Goal: Information Seeking & Learning: Learn about a topic

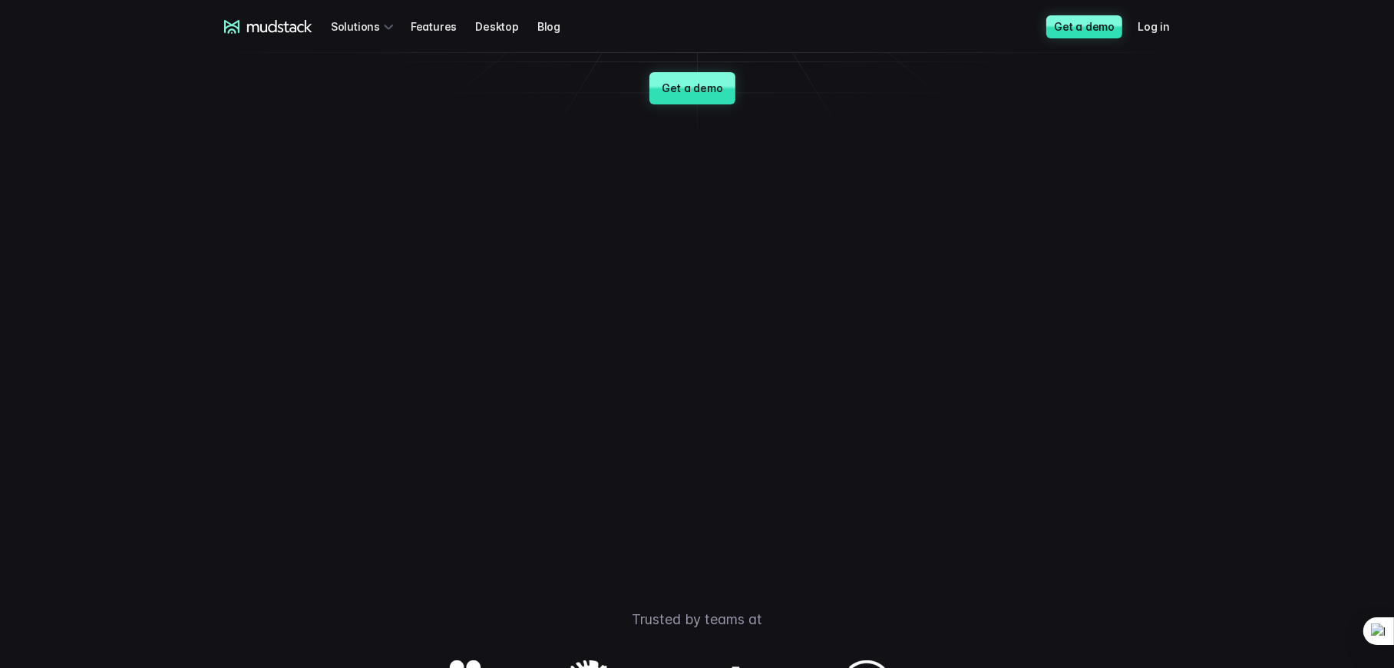
click at [888, 382] on video at bounding box center [697, 336] width 806 height 403
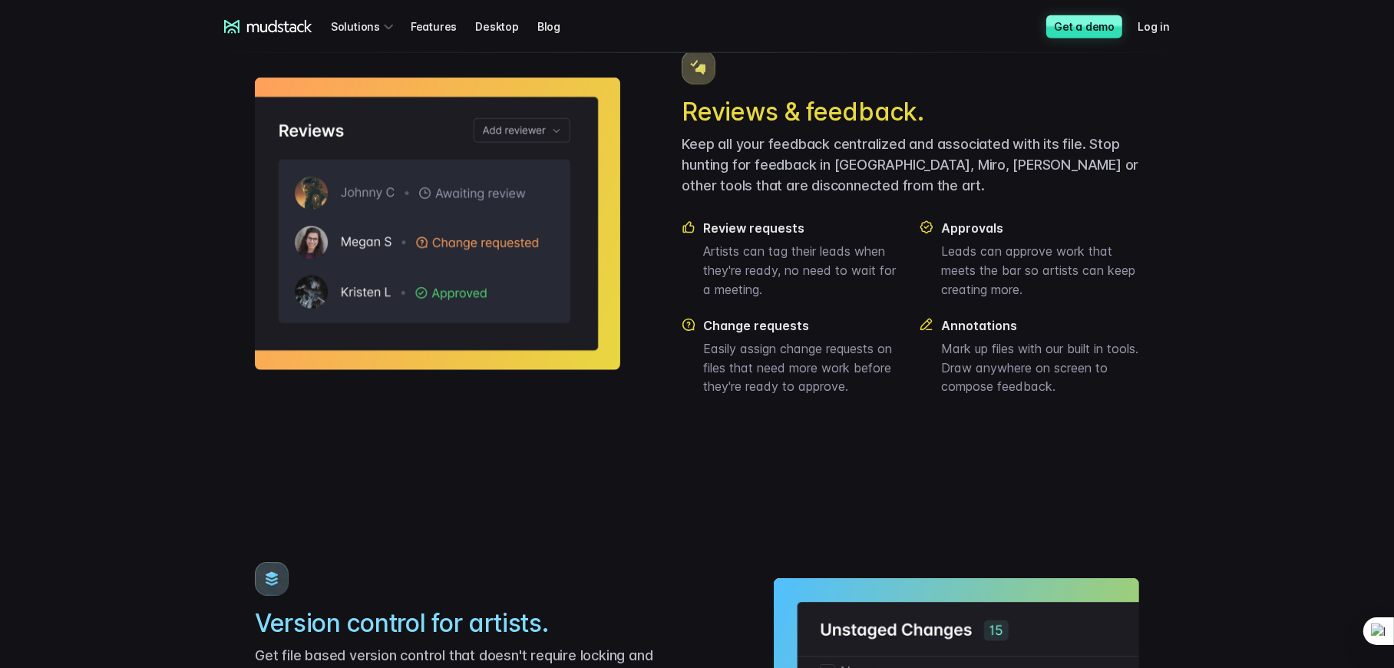
scroll to position [1612, 0]
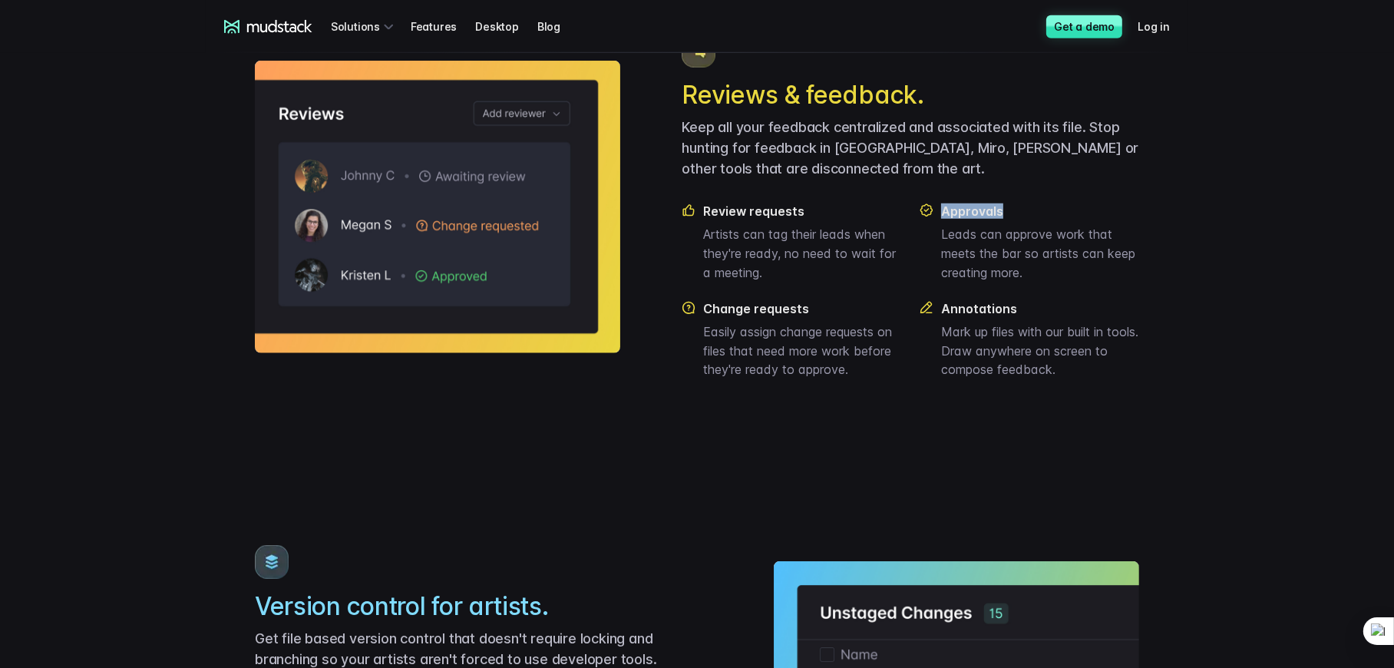
drag, startPoint x: 1013, startPoint y: 260, endPoint x: 927, endPoint y: 256, distance: 86.9
click at [927, 256] on div "Approvals Leads can approve work that meets the bar so artists can keep creatin…" at bounding box center [1030, 242] width 220 height 78
click at [833, 282] on p "Artists can tag their leads when they're ready, no need to wait for a meeting." at bounding box center [802, 253] width 198 height 57
drag, startPoint x: 802, startPoint y: 259, endPoint x: 678, endPoint y: 250, distance: 123.9
click at [678, 250] on div "Reviews & feedback. Keep all your feedback centralized and associated with its …" at bounding box center [697, 206] width 884 height 431
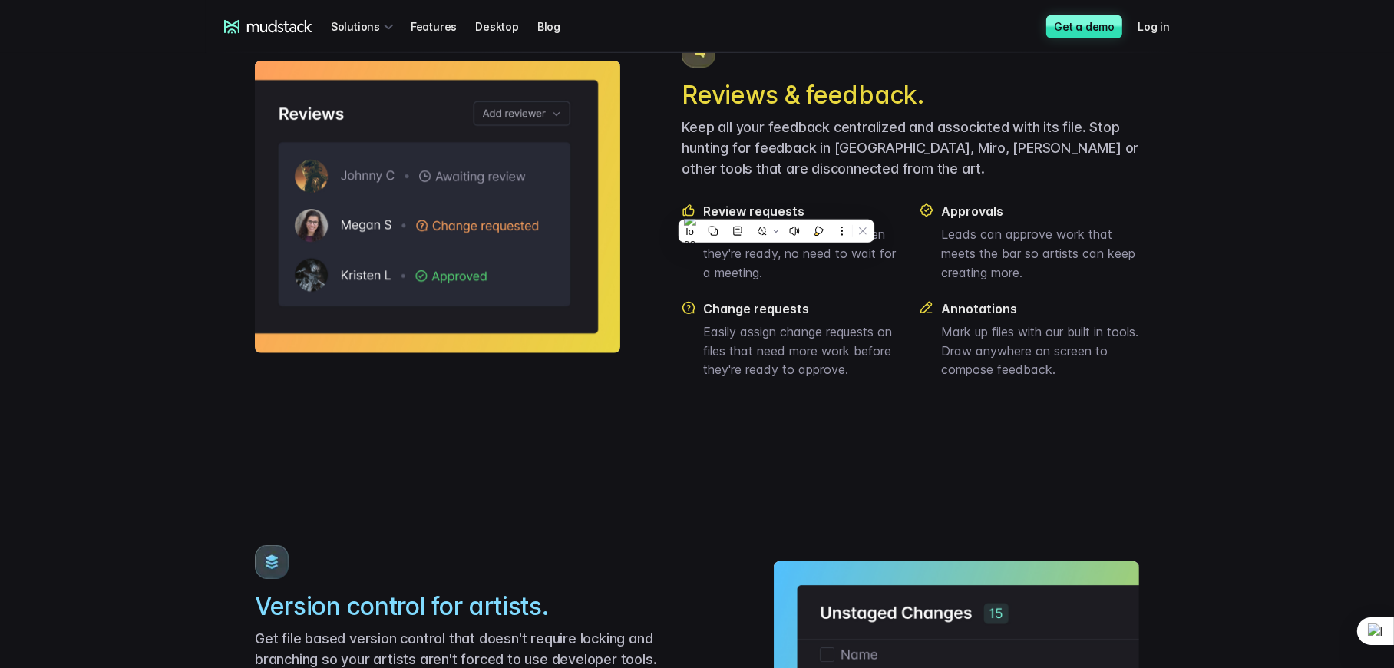
click at [630, 365] on div "Reviews & feedback. Keep all your feedback centralized and associated with its …" at bounding box center [697, 206] width 884 height 431
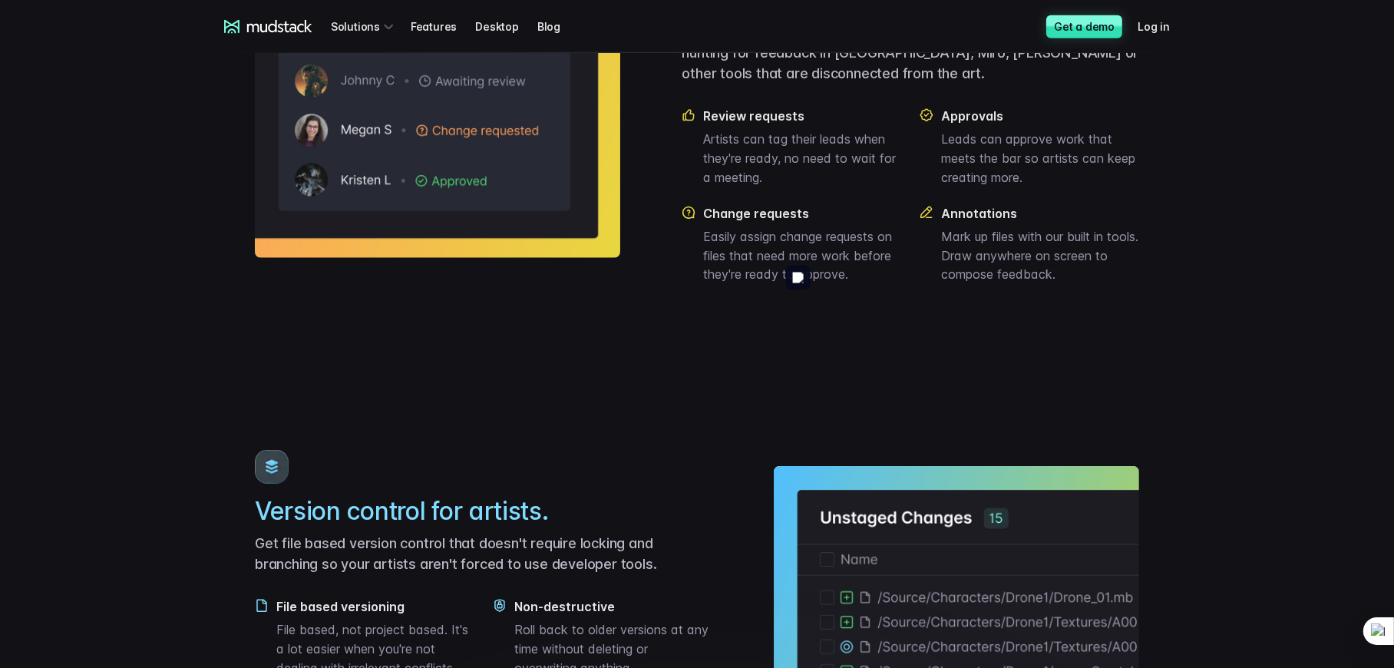
scroll to position [1970, 0]
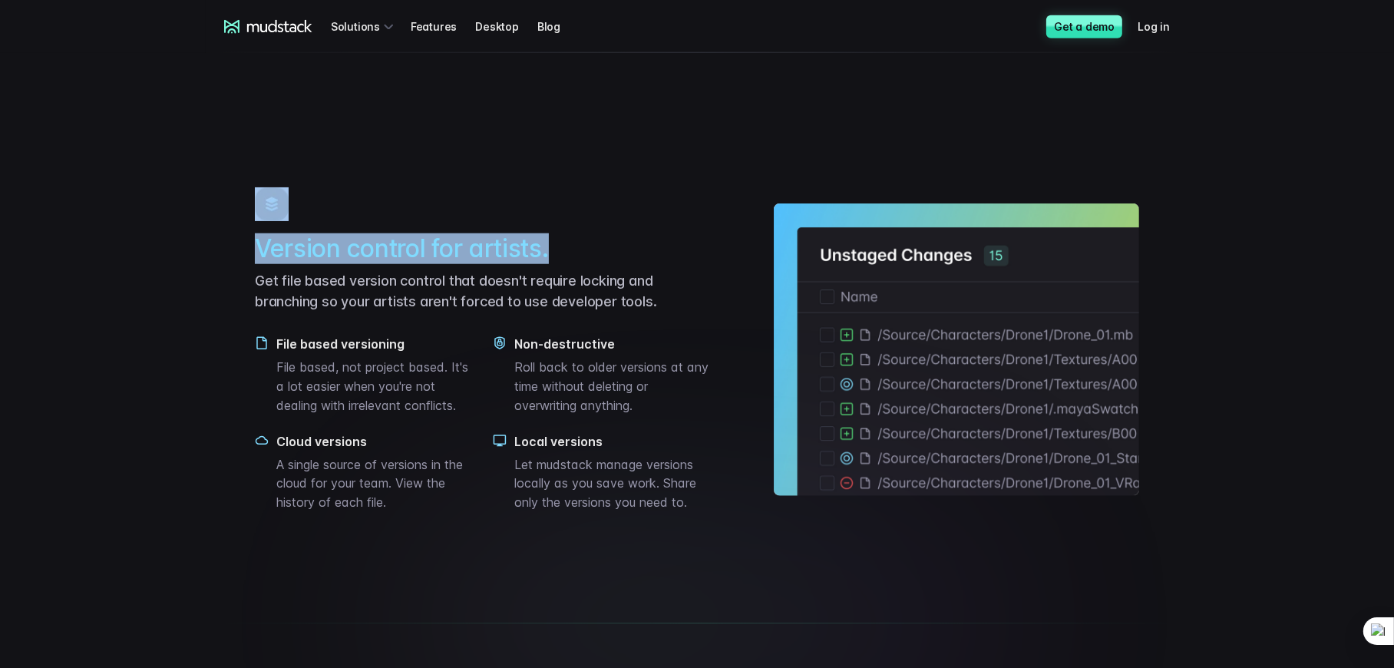
drag, startPoint x: 564, startPoint y: 299, endPoint x: 227, endPoint y: 306, distance: 337.1
click at [231, 271] on main "Iterate faster with Digital Asset Management custom built for artists and game …" at bounding box center [697, 134] width 1075 height 4103
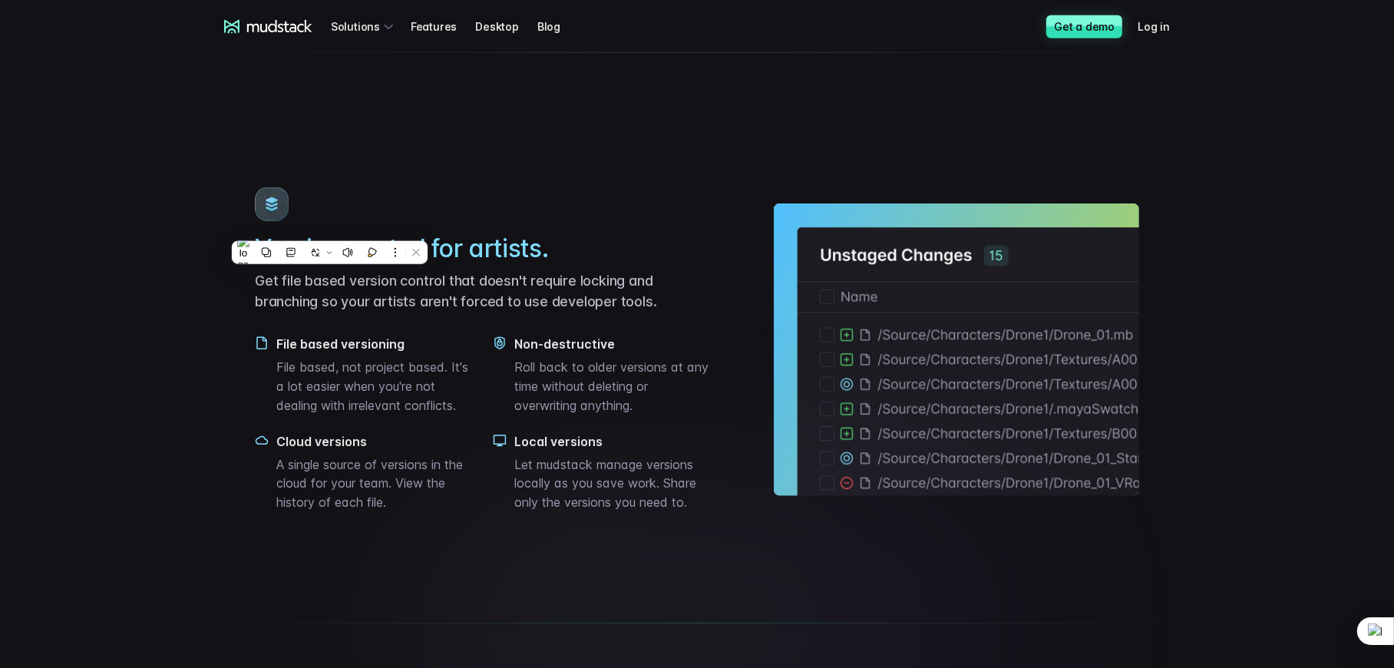
click at [224, 318] on main "Iterate faster with Digital Asset Management custom built for artists and game …" at bounding box center [697, 134] width 1075 height 4103
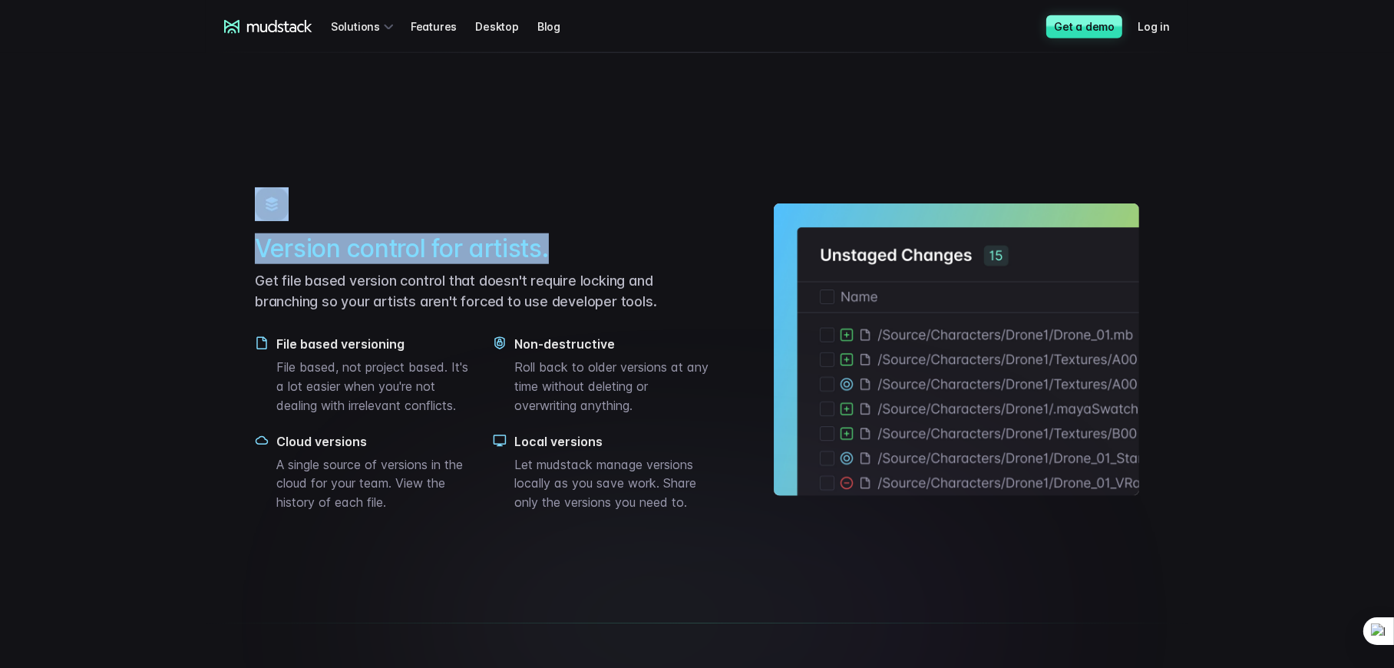
drag, startPoint x: 550, startPoint y: 305, endPoint x: 206, endPoint y: 251, distance: 348.9
click at [206, 251] on main "Iterate faster with Digital Asset Management custom built for artists and game …" at bounding box center [697, 134] width 1075 height 4103
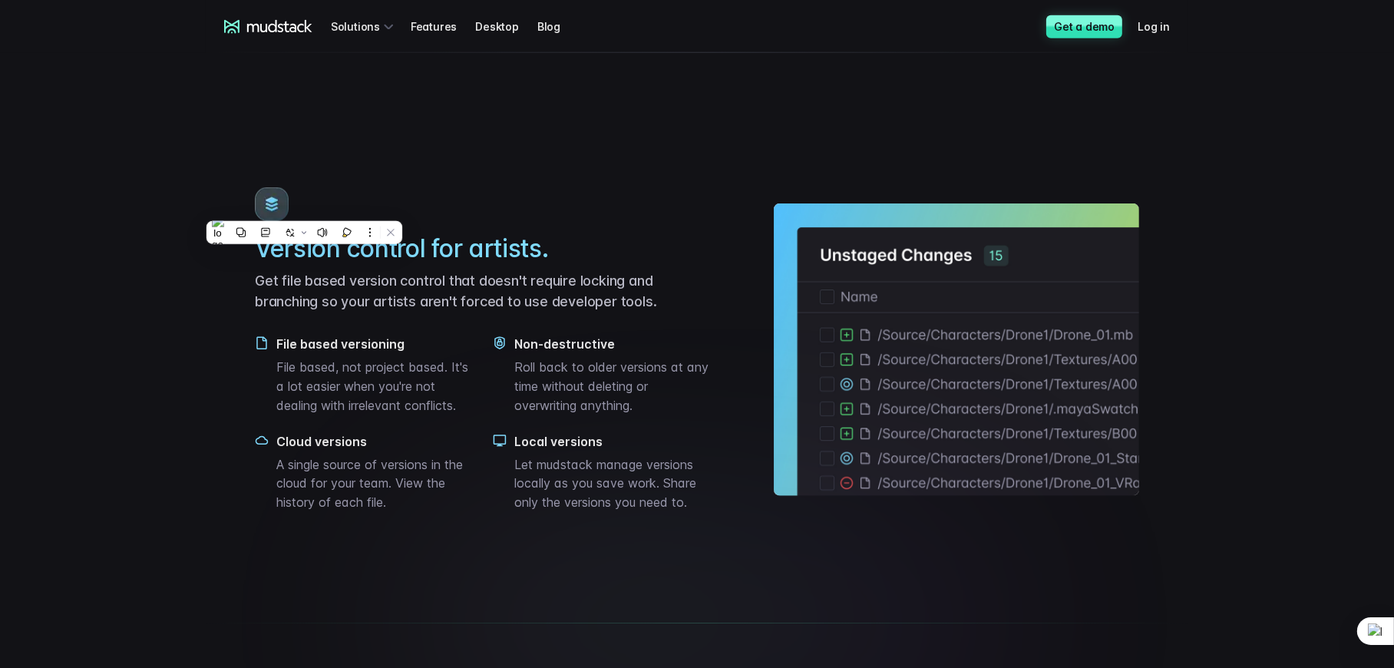
click at [183, 365] on main "Iterate faster with Digital Asset Management custom built for artists and game …" at bounding box center [697, 134] width 1075 height 4103
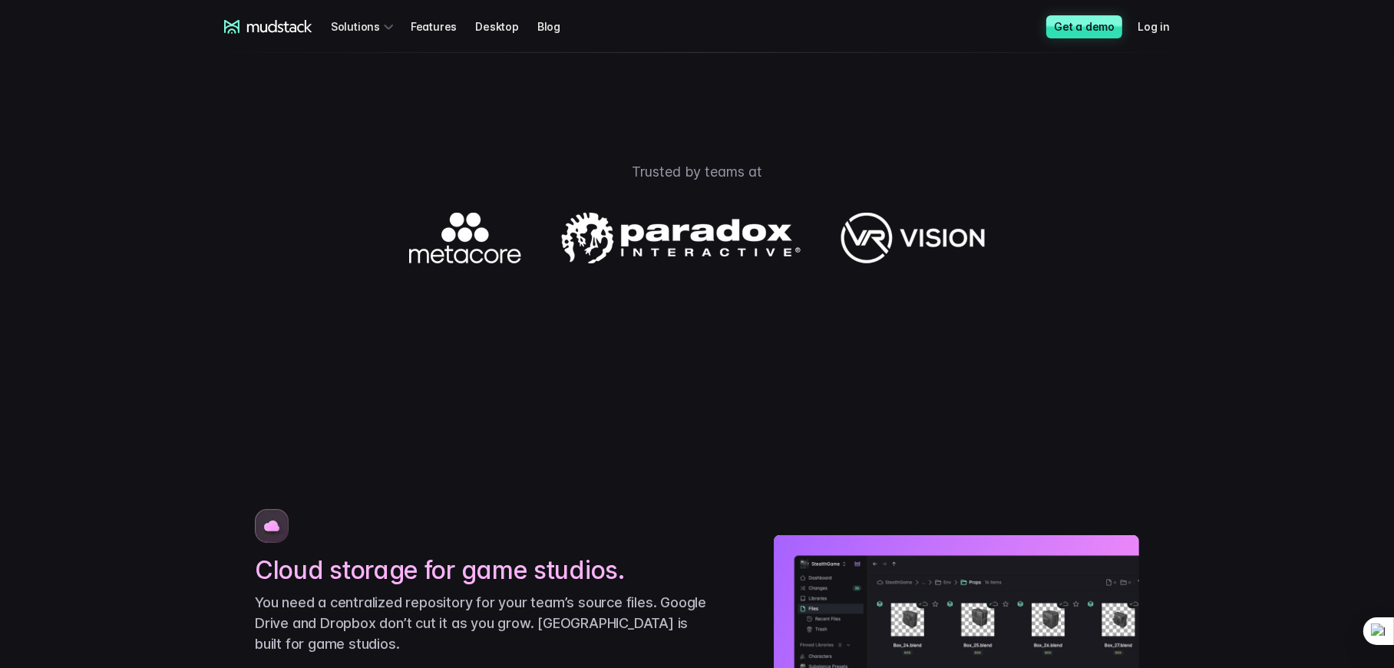
scroll to position [0, 0]
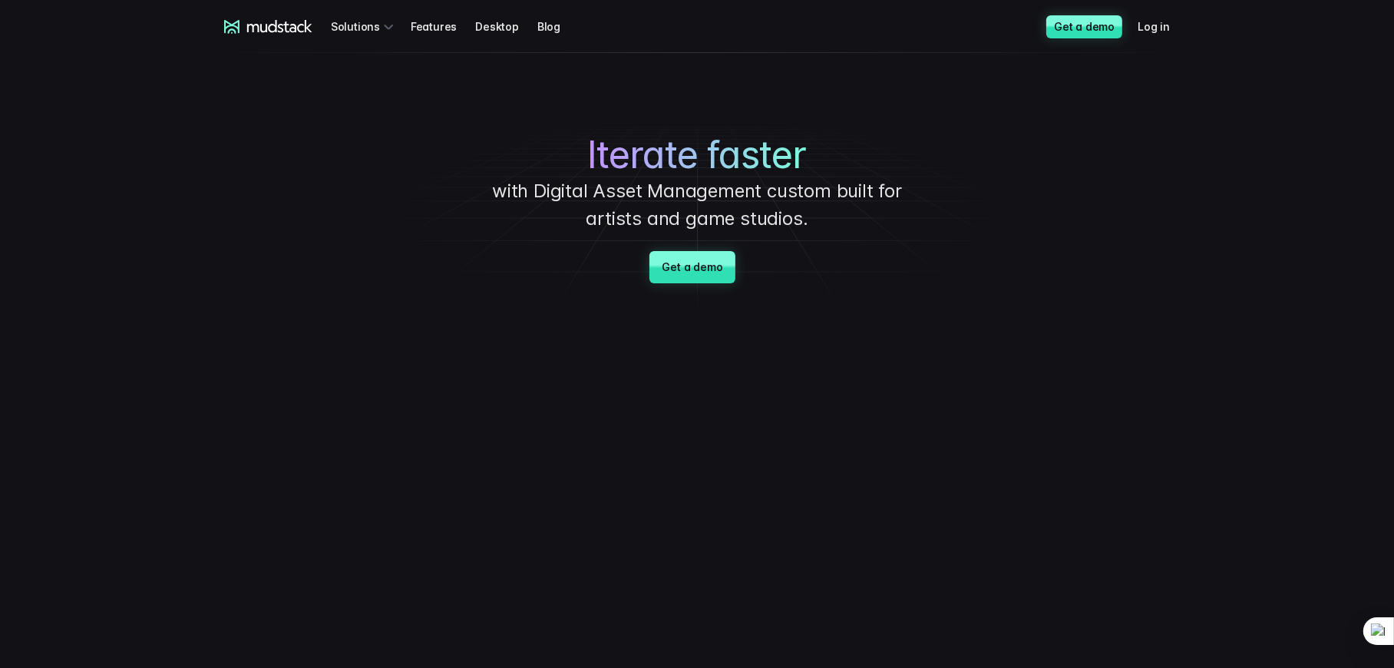
click at [1047, 482] on video at bounding box center [697, 515] width 806 height 403
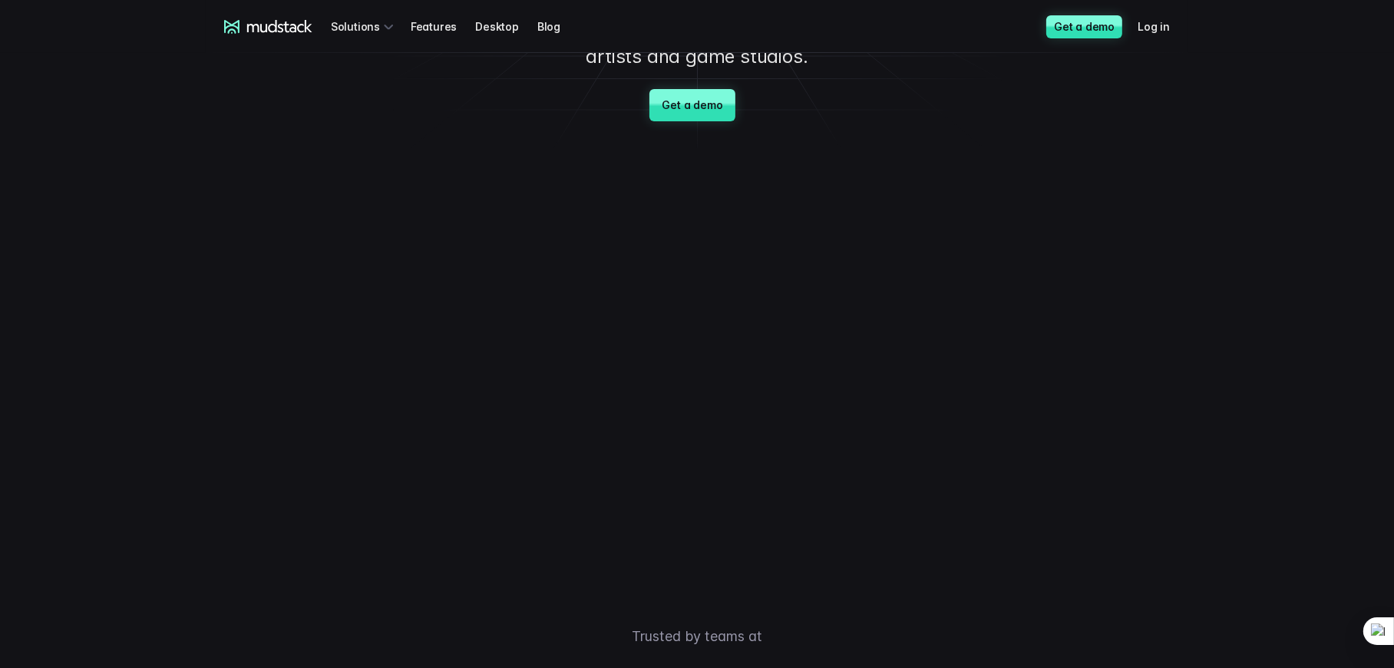
scroll to position [157, 0]
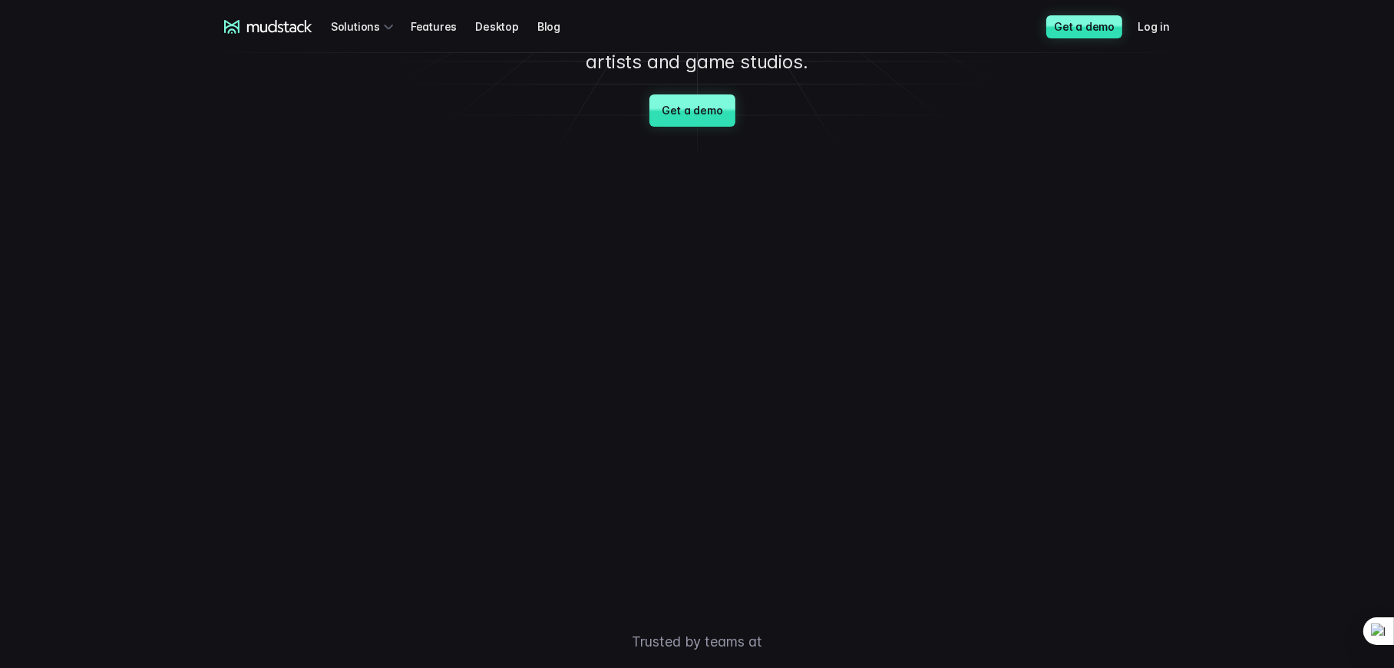
click at [946, 289] on video at bounding box center [697, 358] width 806 height 403
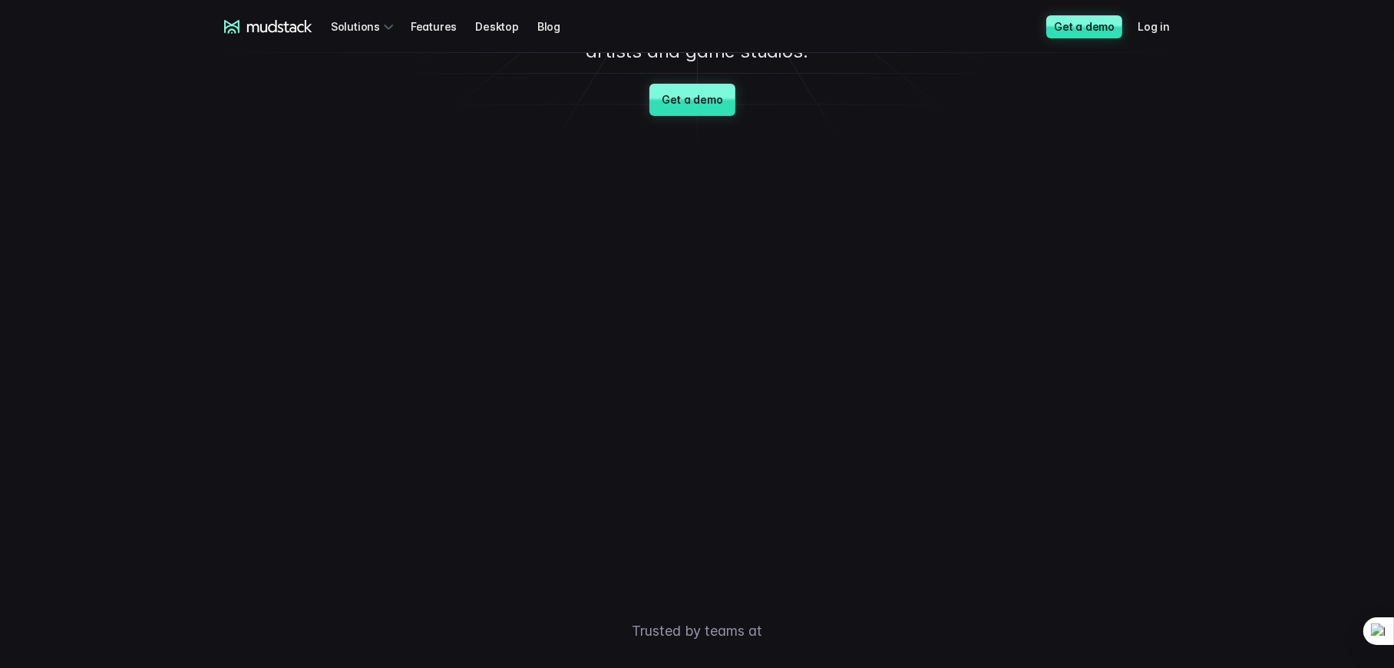
scroll to position [171, 0]
